Goal: Navigation & Orientation: Find specific page/section

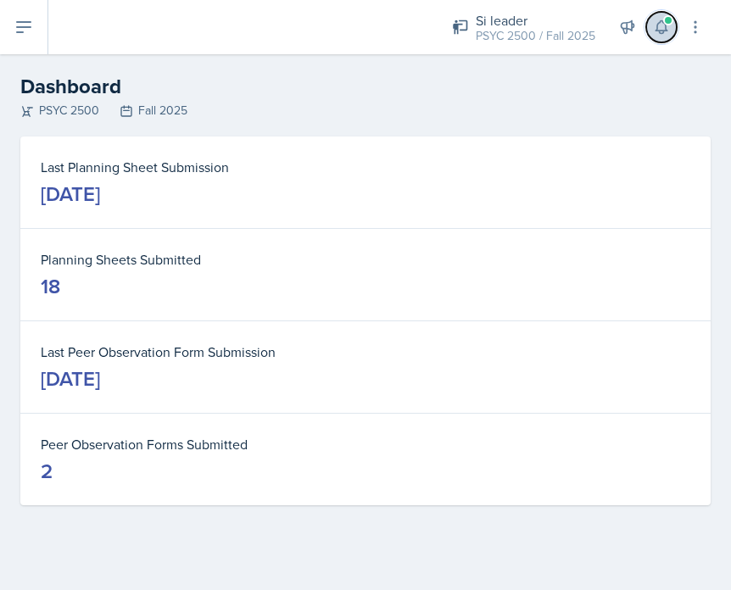
click at [646, 29] on button at bounding box center [661, 27] width 31 height 31
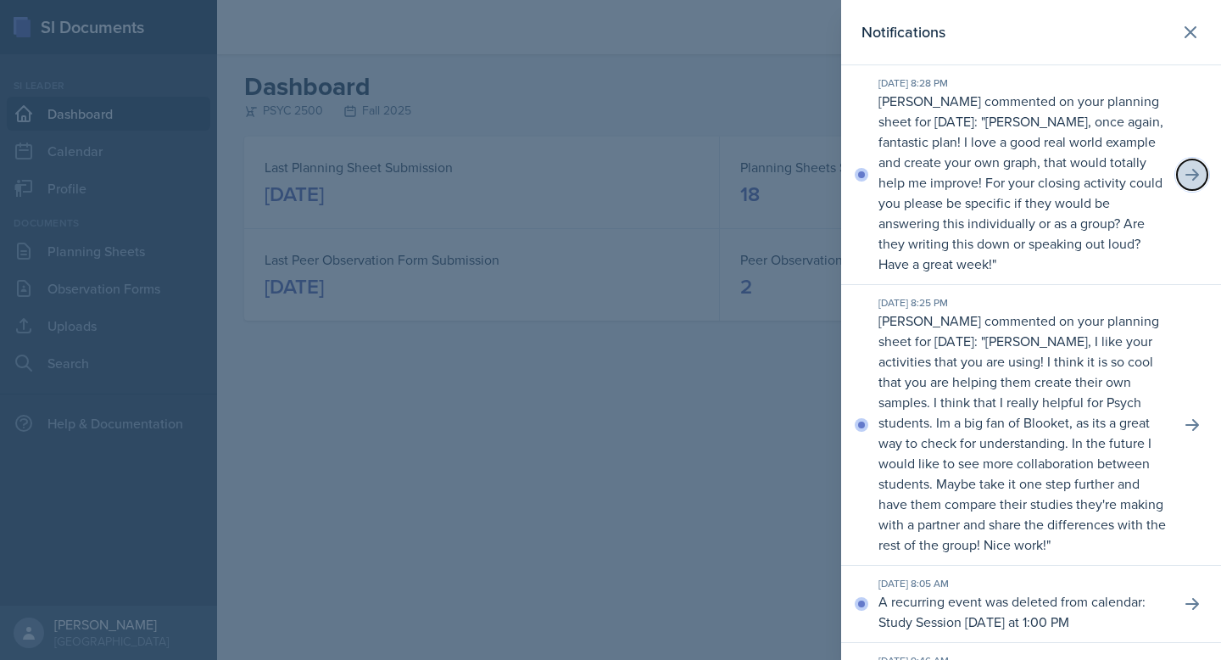
click at [730, 168] on icon at bounding box center [1191, 174] width 17 height 17
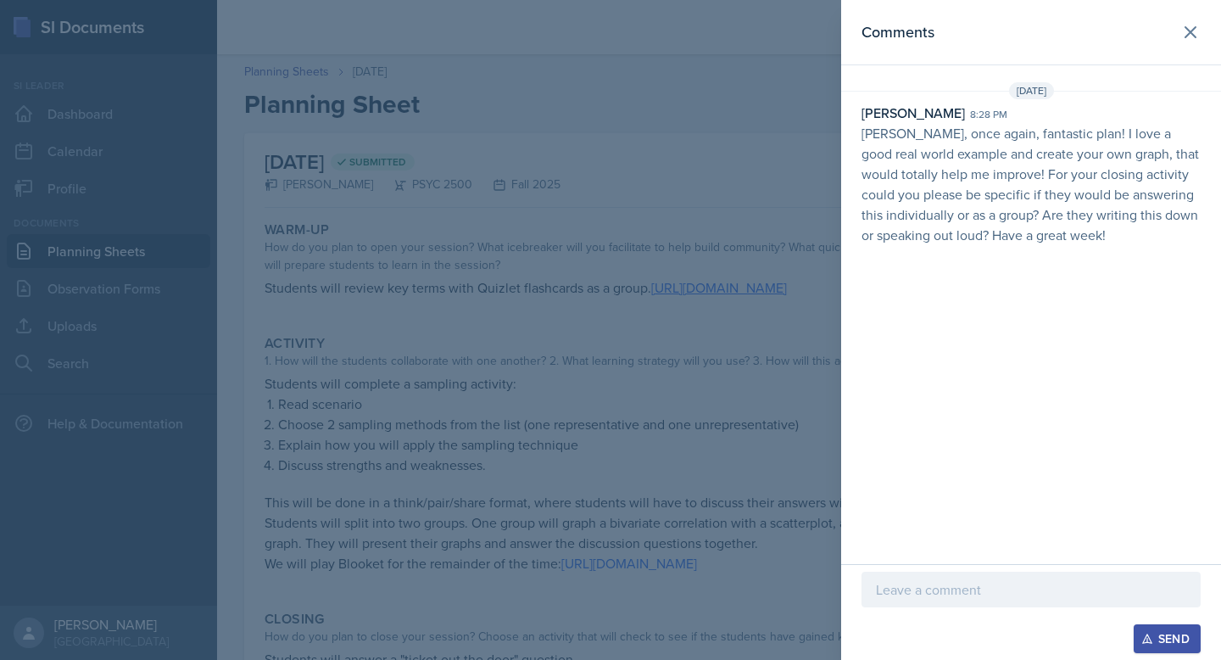
click at [730, 305] on div at bounding box center [610, 330] width 1221 height 660
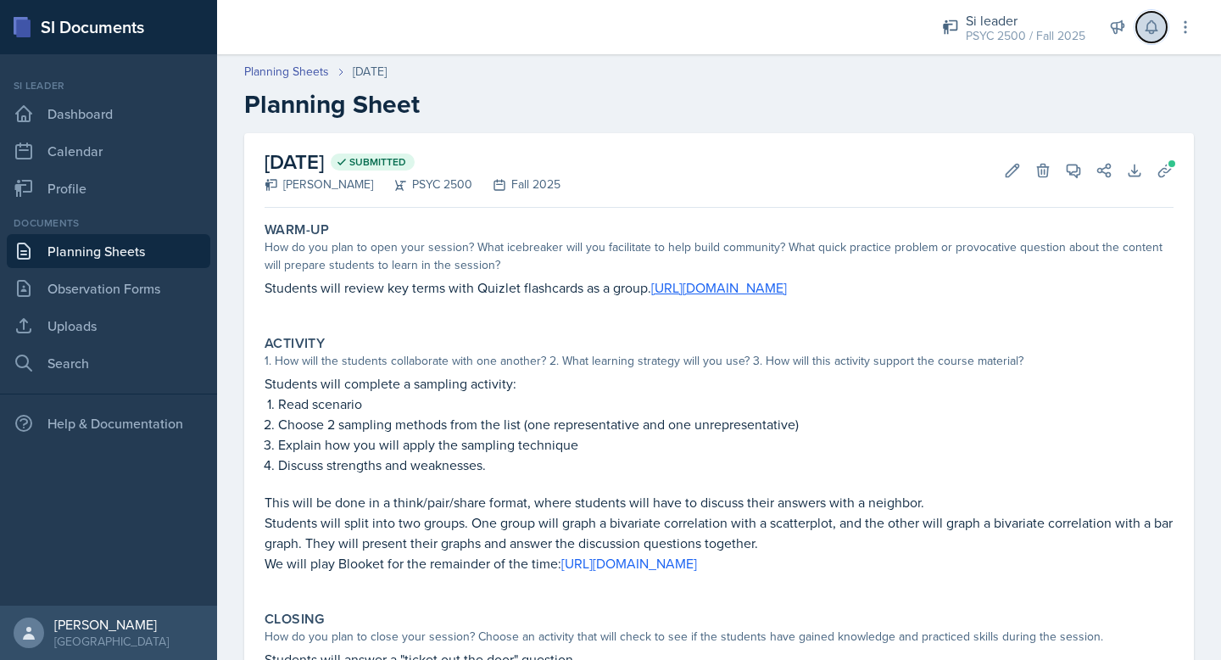
click at [730, 31] on icon at bounding box center [1151, 27] width 17 height 17
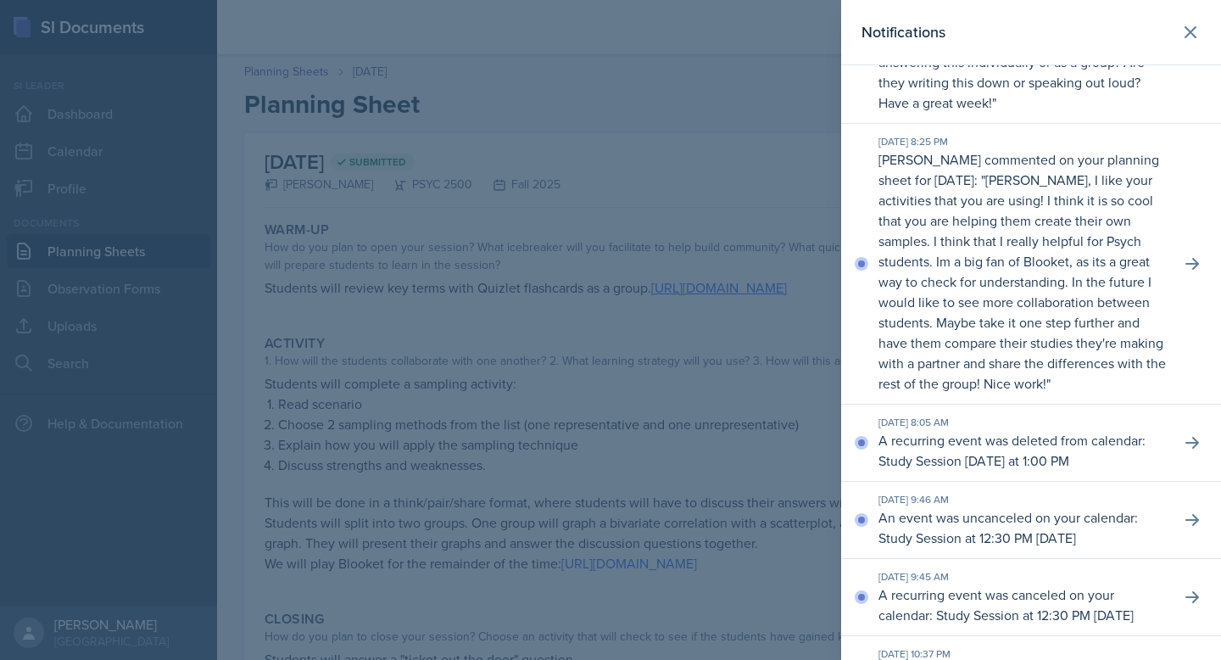
scroll to position [168, 0]
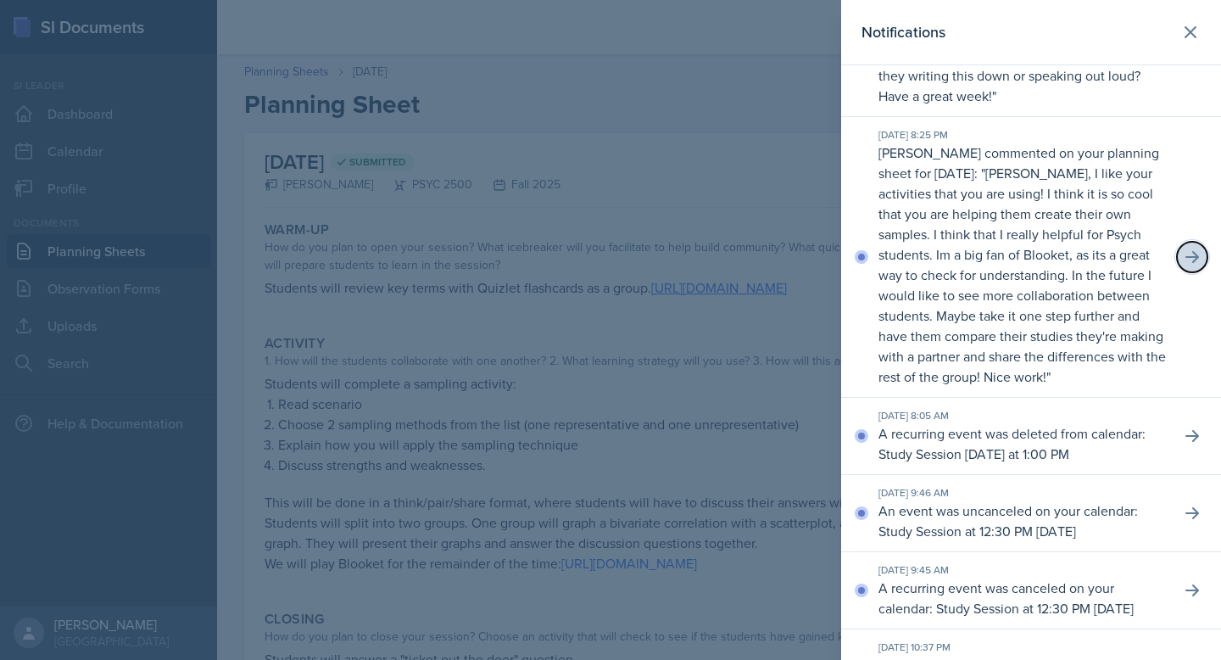
click at [730, 270] on button at bounding box center [1192, 257] width 31 height 31
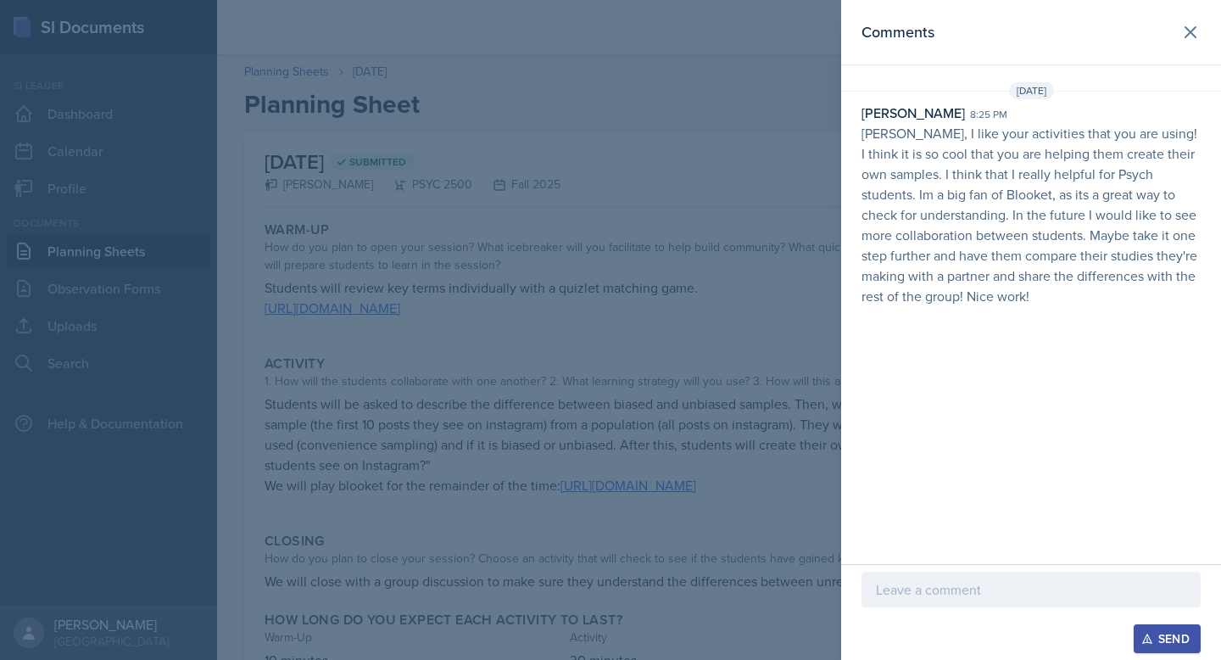
click at [730, 234] on p "[PERSON_NAME], I like your activities that you are using! I think it is so cool…" at bounding box center [1030, 214] width 339 height 183
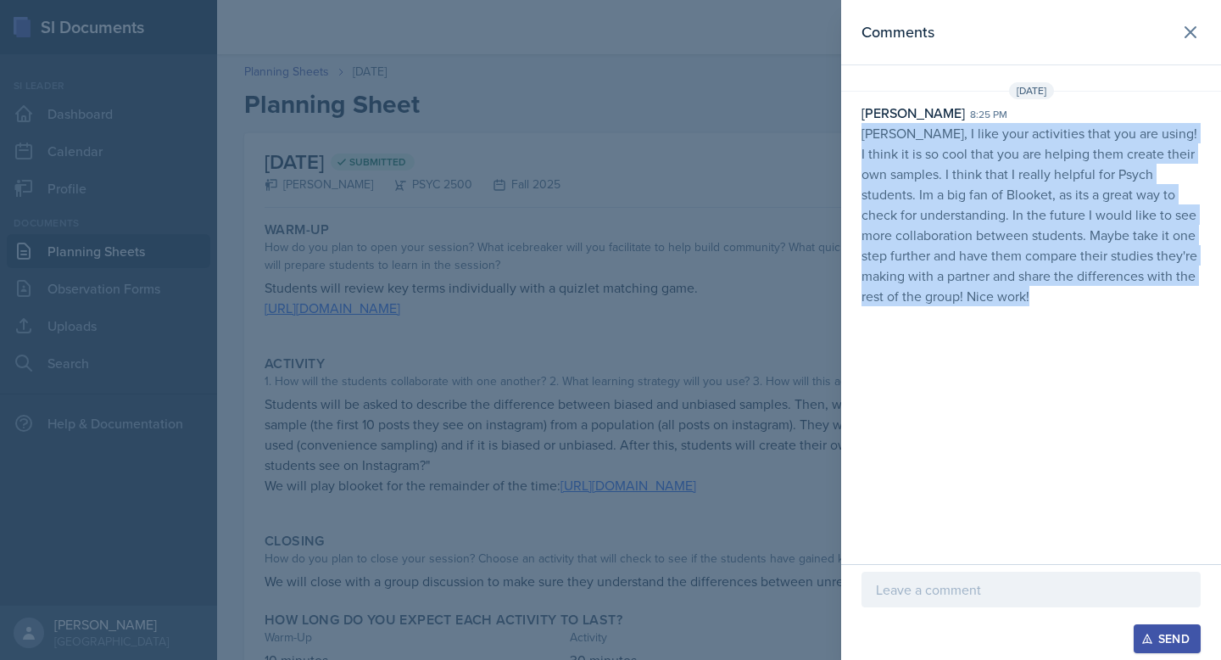
click at [730, 234] on p "[PERSON_NAME], I like your activities that you are using! I think it is so cool…" at bounding box center [1030, 214] width 339 height 183
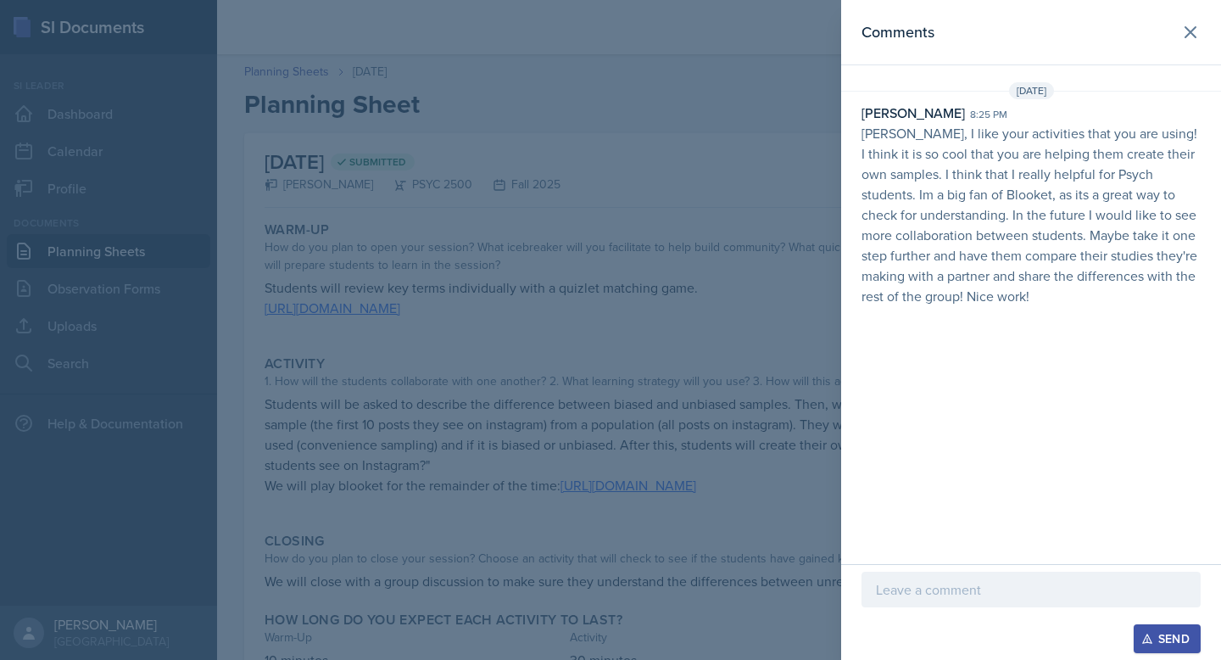
click at [730, 319] on div at bounding box center [610, 330] width 1221 height 660
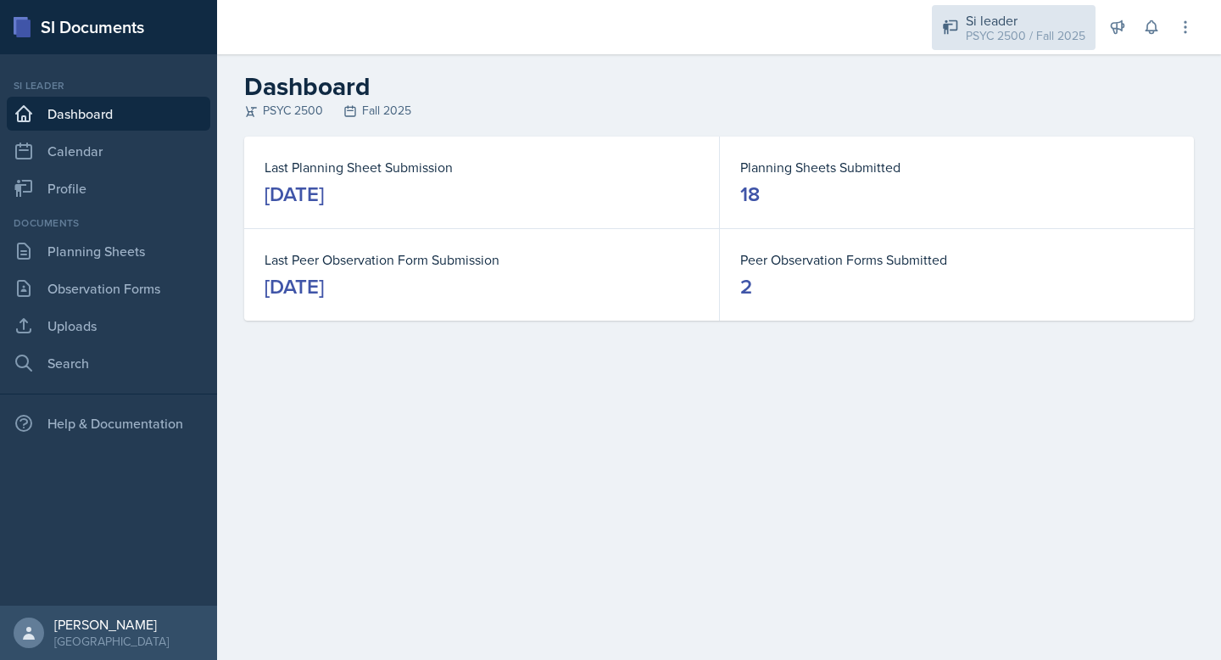
click at [1030, 7] on div "Si leader PSYC 2500 / Fall 2025" at bounding box center [1014, 27] width 164 height 45
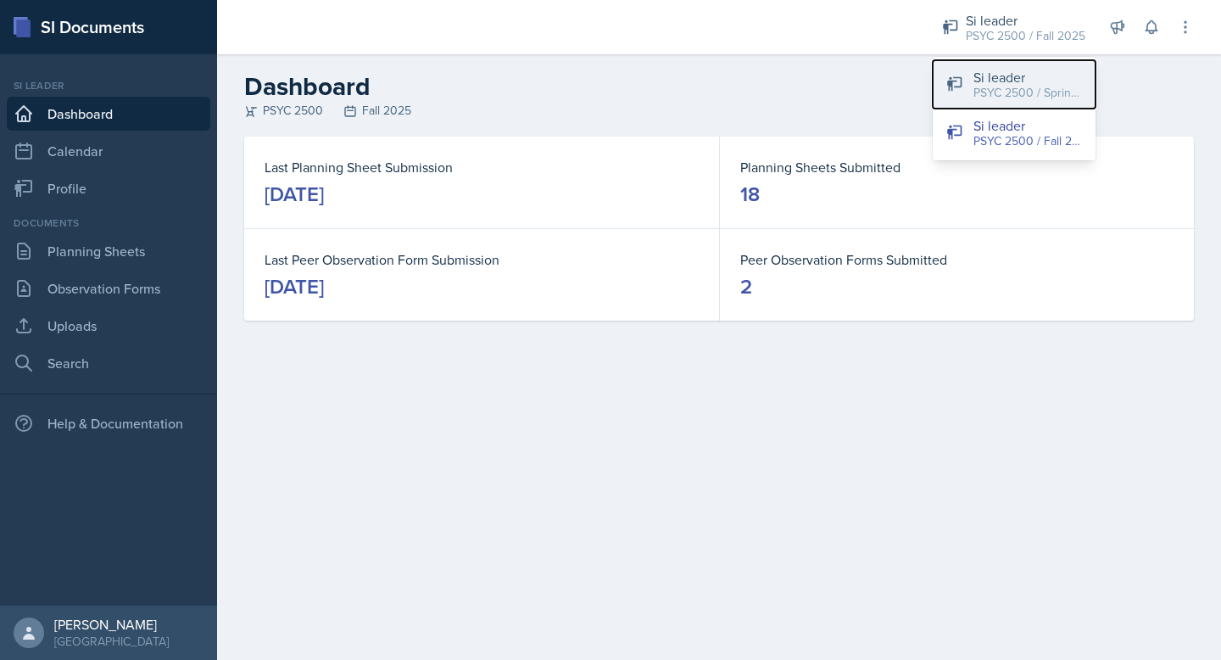
click at [1000, 89] on div "PSYC 2500 / Spring 2025" at bounding box center [1027, 93] width 109 height 18
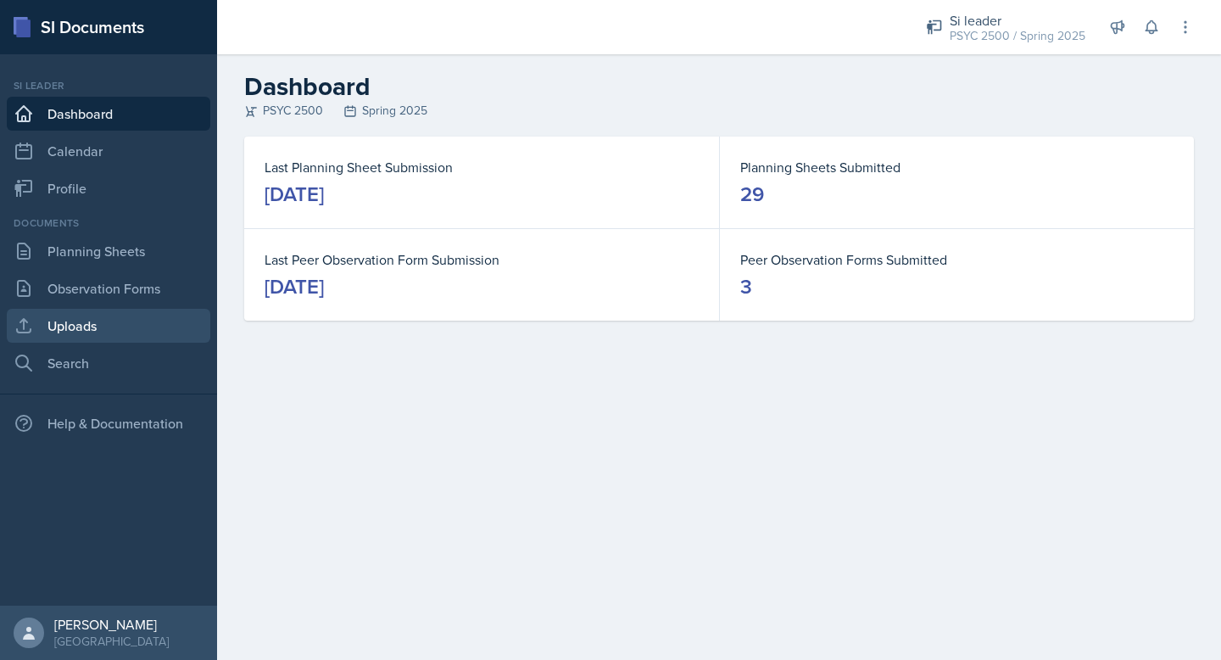
click at [101, 321] on link "Uploads" at bounding box center [108, 326] width 203 height 34
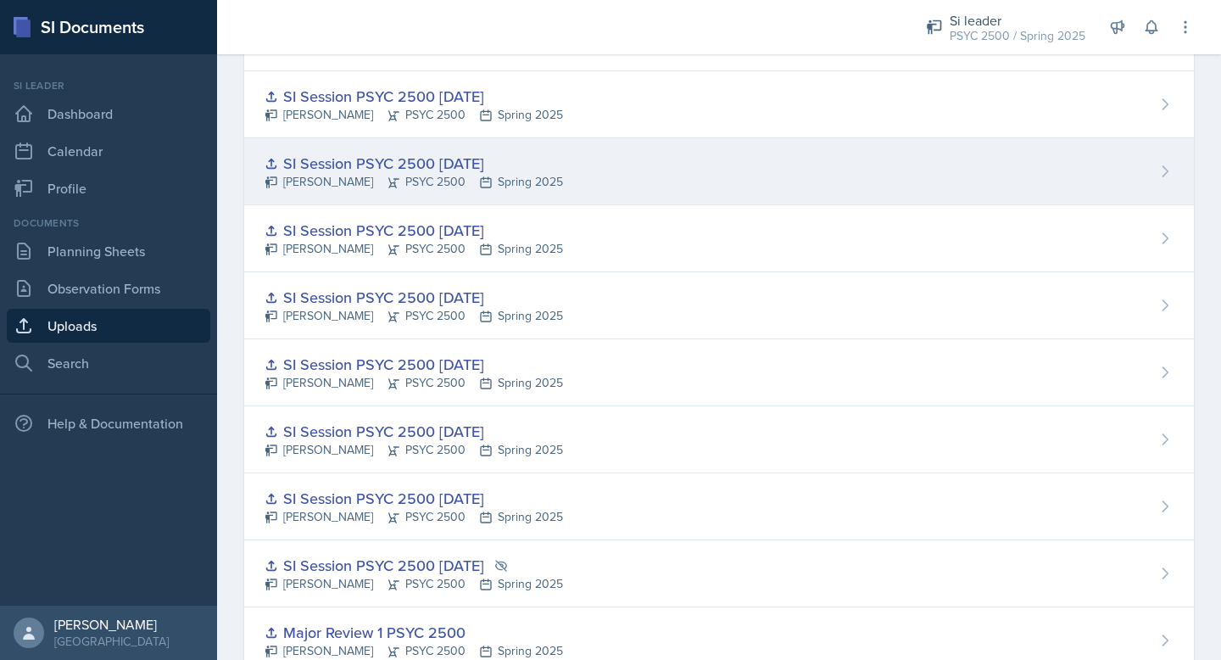
scroll to position [597, 0]
